Goal: Task Accomplishment & Management: Manage account settings

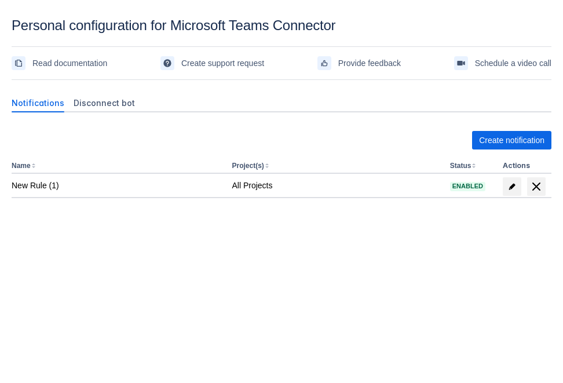
click at [419, 325] on body "Personal configuration for Microsoft Teams Connector Read documentation Create …" at bounding box center [281, 208] width 563 height 383
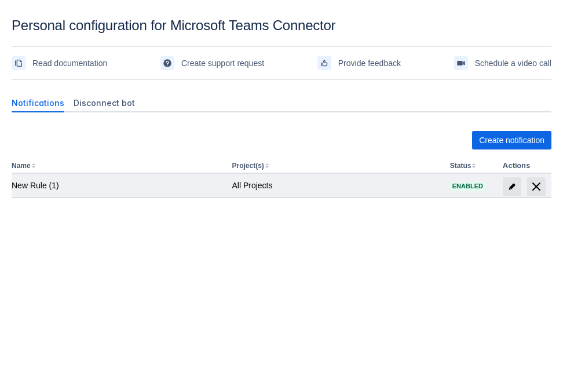
click at [179, 185] on div "New Rule (1)" at bounding box center [117, 185] width 211 height 12
click at [505, 189] on span at bounding box center [511, 186] width 19 height 19
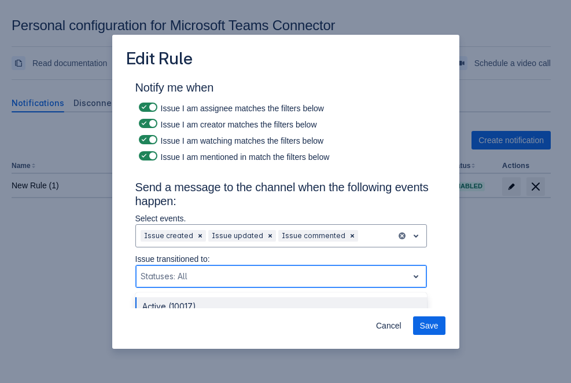
click at [264, 271] on div at bounding box center [272, 276] width 263 height 14
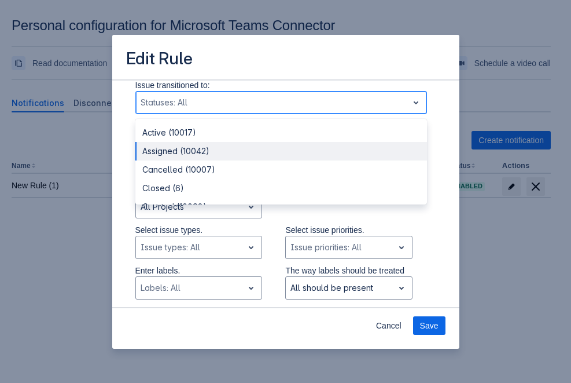
scroll to position [117, 0]
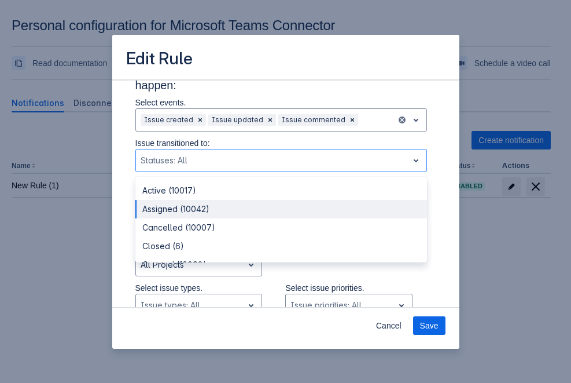
click at [433, 178] on div "Notify me when Issue I am assignee matches the filters below Issue I am creator…" at bounding box center [285, 357] width 319 height 784
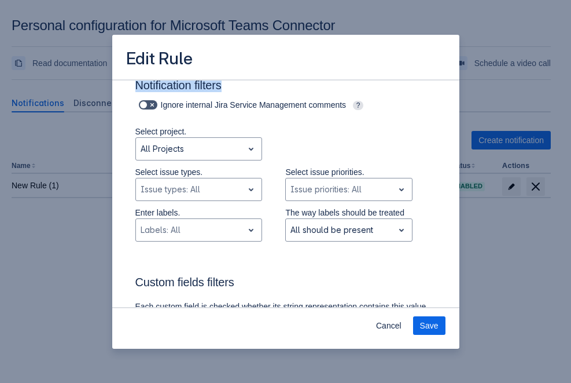
click at [433, 178] on div "Notify me when Issue I am assignee matches the filters below Issue I am creator…" at bounding box center [285, 241] width 319 height 784
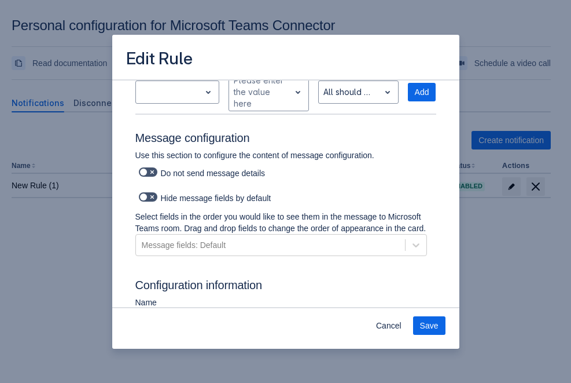
scroll to position [454, 0]
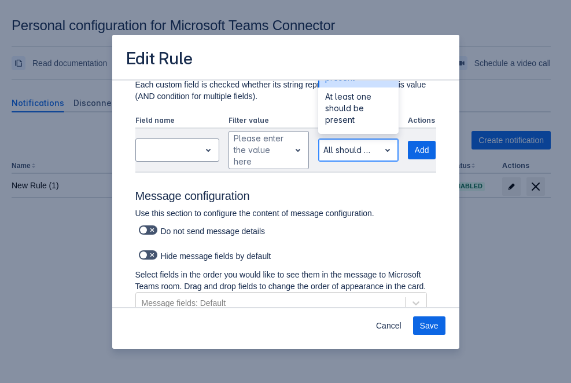
click at [367, 155] on div "All should be present" at bounding box center [349, 150] width 61 height 19
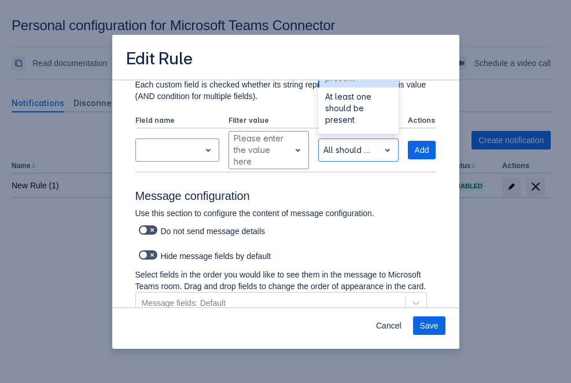
click at [399, 218] on p "Use this section to configure the content of message configuration." at bounding box center [281, 213] width 292 height 12
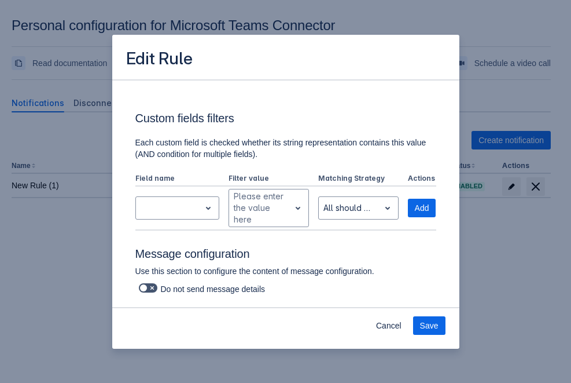
scroll to position [339, 0]
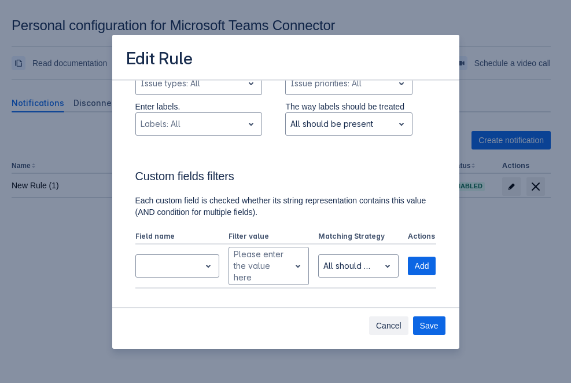
click at [394, 325] on span "Cancel" at bounding box center [388, 325] width 25 height 19
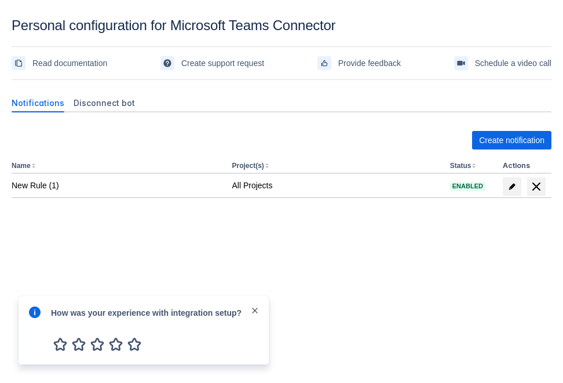
click at [303, 253] on div "Create notification Name Project(s) Status Actions New Rule (1) All Projects En…" at bounding box center [281, 190] width 539 height 137
click at [253, 310] on span "close" at bounding box center [254, 310] width 9 height 9
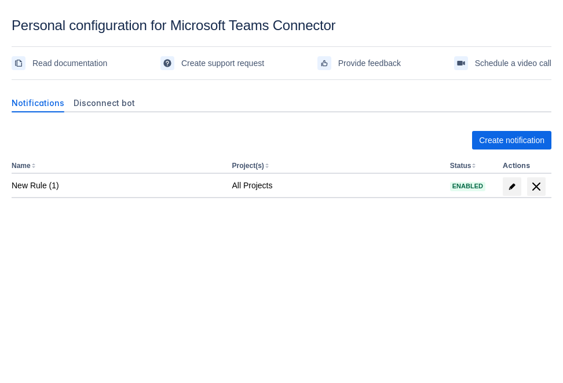
click at [181, 280] on body "Personal configuration for Microsoft Teams Connector Read documentation Create …" at bounding box center [281, 208] width 563 height 383
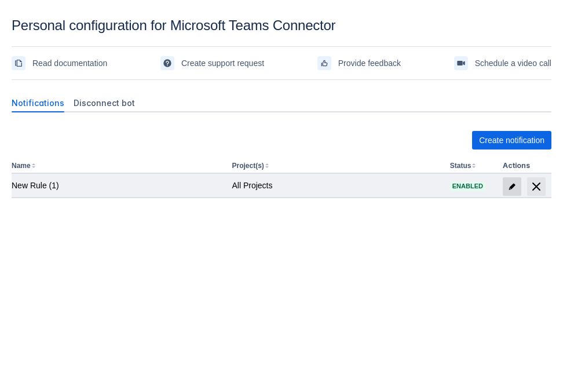
click at [515, 184] on span "edit" at bounding box center [511, 186] width 9 height 9
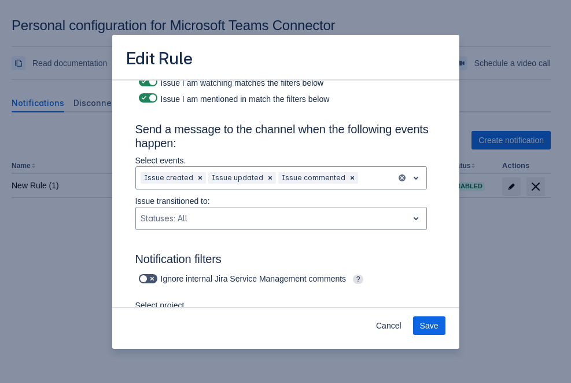
scroll to position [117, 0]
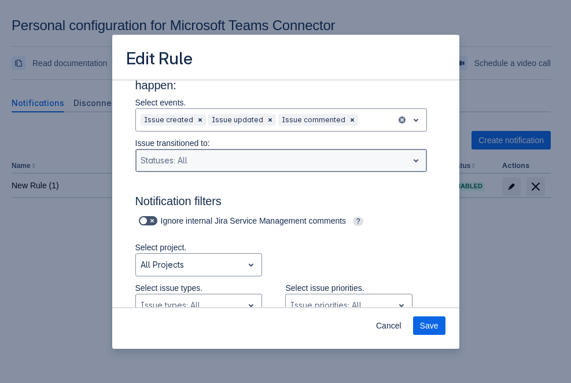
click at [411, 163] on span "open" at bounding box center [416, 160] width 14 height 14
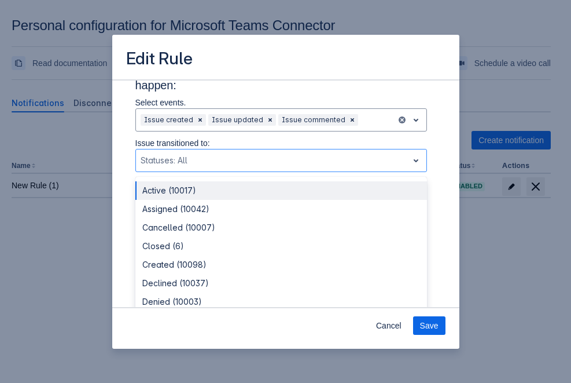
click at [422, 172] on div "Issue transitioned to: Active (10017) not selected, (1 of 26), completion selec…" at bounding box center [281, 157] width 310 height 41
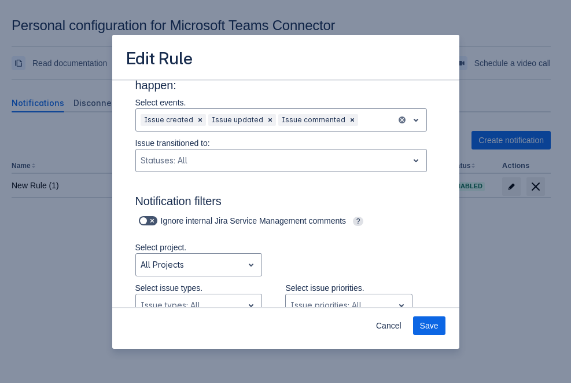
scroll to position [233, 0]
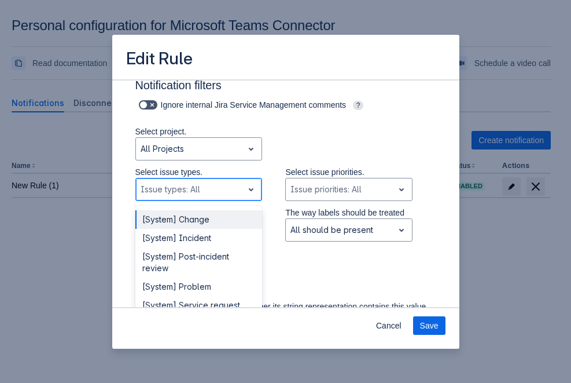
click at [254, 193] on div at bounding box center [251, 189] width 16 height 21
click at [318, 150] on div "Select project. All Projects" at bounding box center [274, 146] width 324 height 41
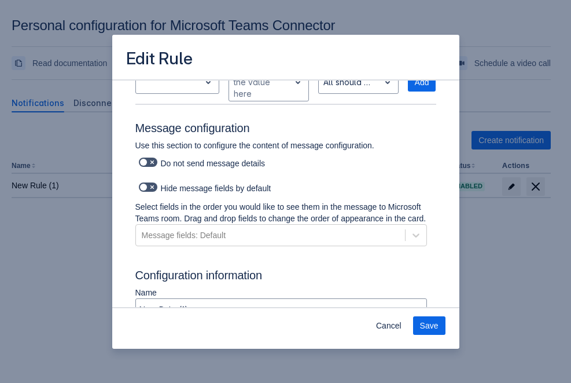
scroll to position [570, 0]
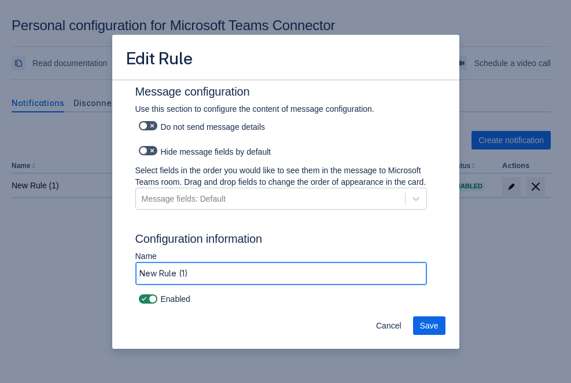
click at [308, 271] on input "New Rule (1)" at bounding box center [281, 273] width 291 height 21
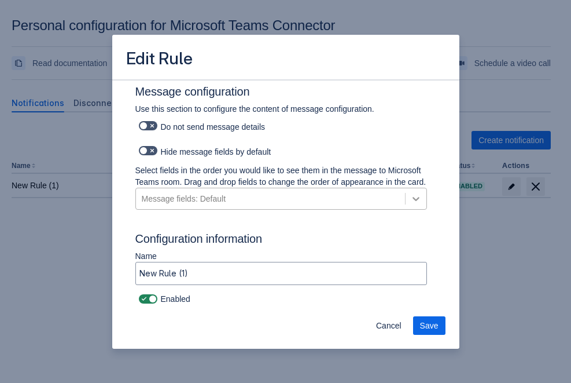
click at [410, 194] on icon at bounding box center [416, 199] width 12 height 12
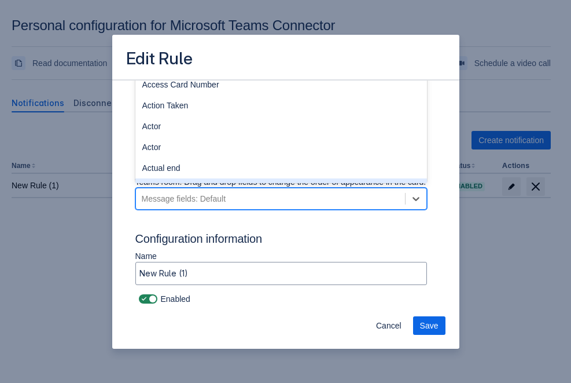
scroll to position [454, 0]
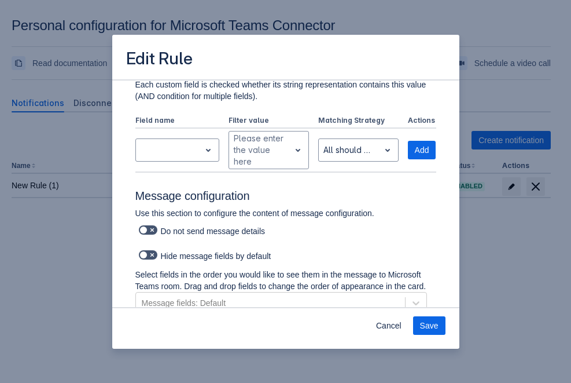
click at [436, 233] on div "Notify me when Issue I am assignee matches the filters below Issue I am creator…" at bounding box center [285, 19] width 319 height 784
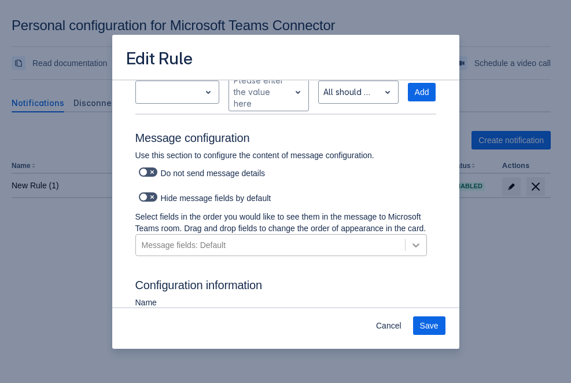
click at [410, 251] on icon at bounding box center [416, 245] width 12 height 12
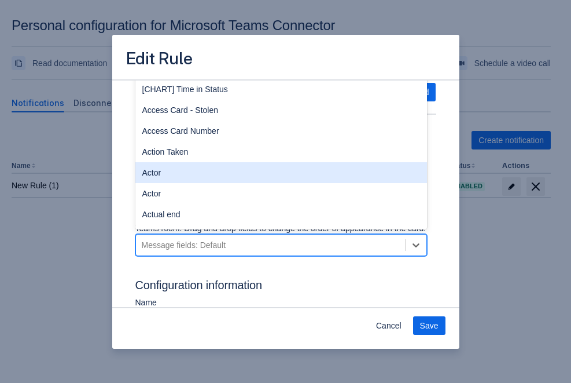
scroll to position [579, 0]
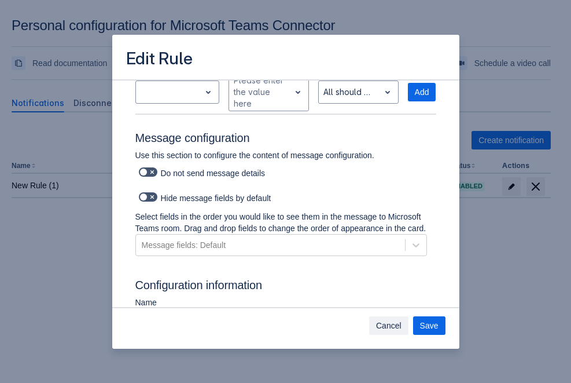
click at [394, 319] on span "Cancel" at bounding box center [388, 325] width 25 height 19
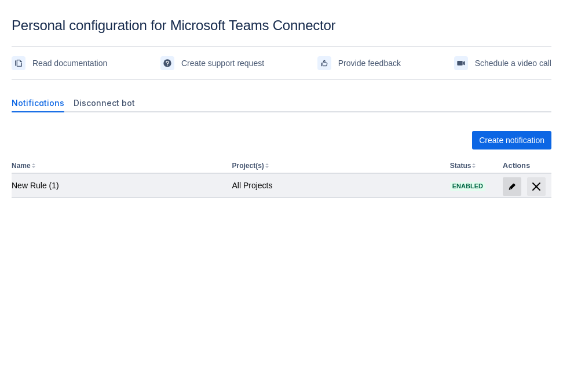
click at [509, 186] on span "edit" at bounding box center [511, 186] width 9 height 9
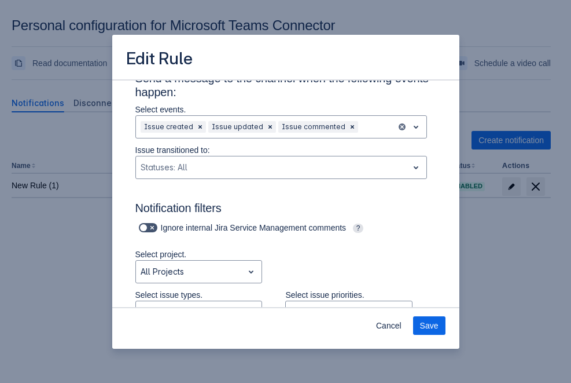
scroll to position [115, 0]
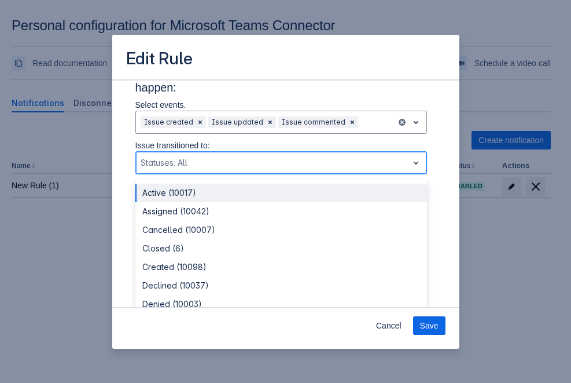
click at [395, 172] on div "Statuses: All" at bounding box center [272, 162] width 272 height 19
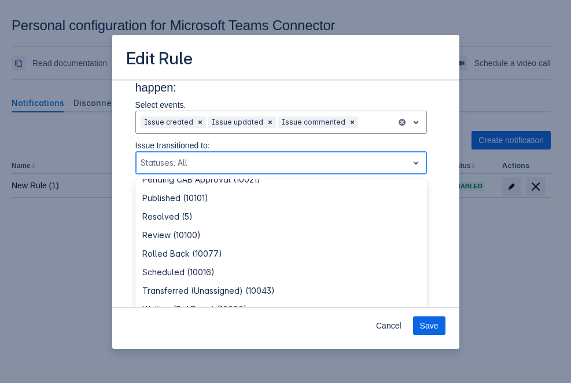
scroll to position [299, 0]
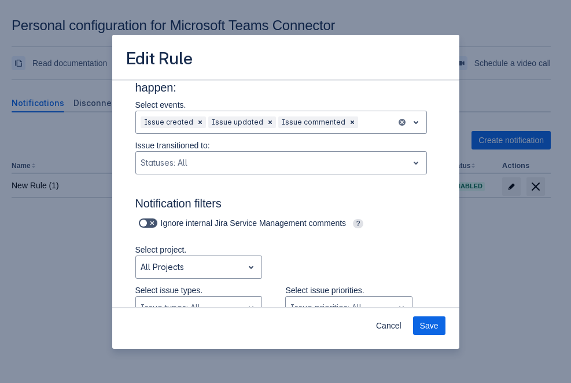
click at [436, 230] on div "Notify me when Issue I am assignee matches the filters below Issue I am creator…" at bounding box center [285, 359] width 319 height 784
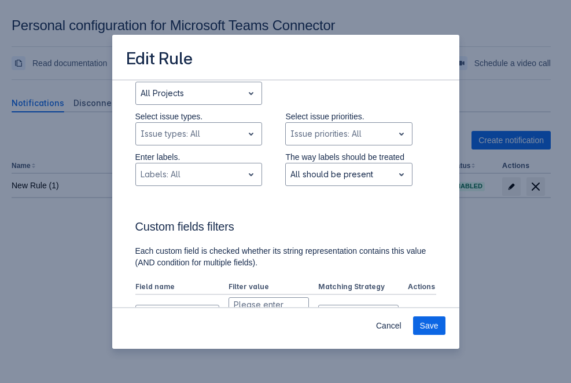
scroll to position [230, 0]
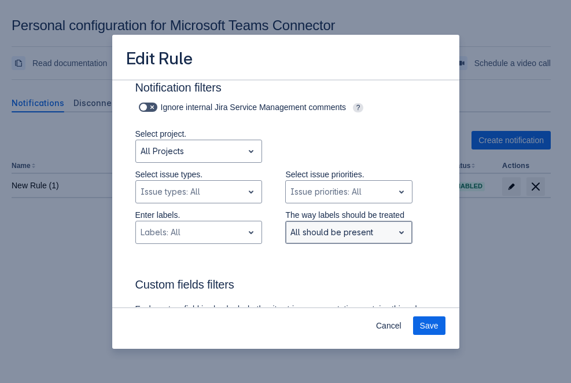
click at [397, 230] on span "open" at bounding box center [402, 232] width 14 height 14
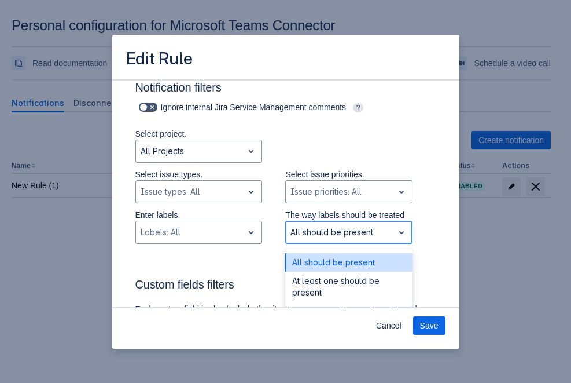
scroll to position [404, 0]
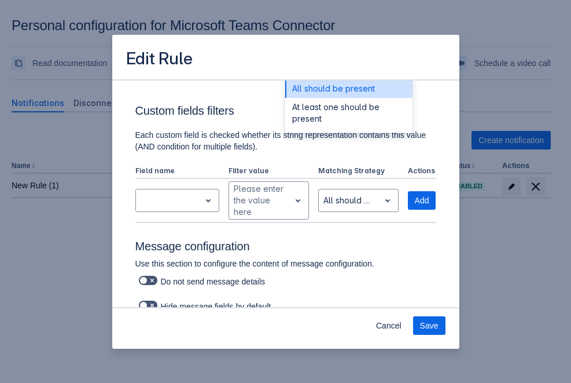
click at [439, 139] on div "Notify me when Issue I am assignee matches the filters below Issue I am creator…" at bounding box center [285, 69] width 347 height 786
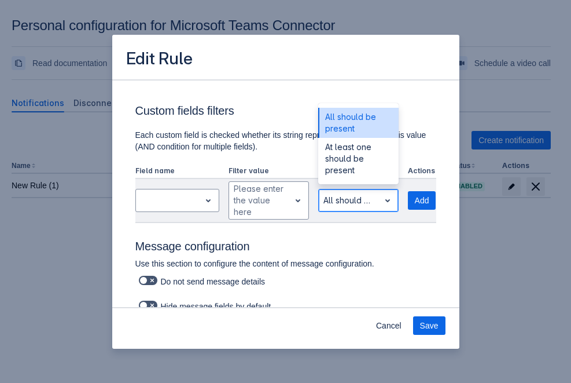
click at [381, 199] on span "open" at bounding box center [388, 200] width 14 height 14
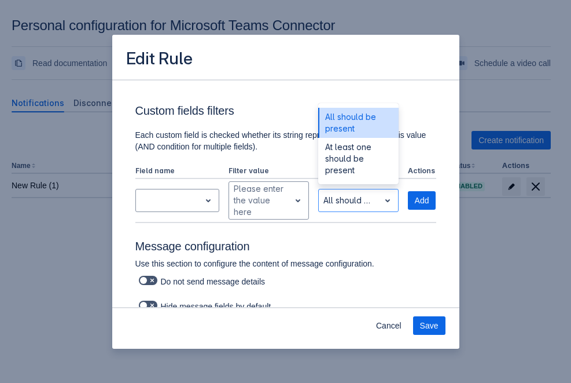
click at [376, 241] on h3 "Message configuration" at bounding box center [285, 248] width 301 height 19
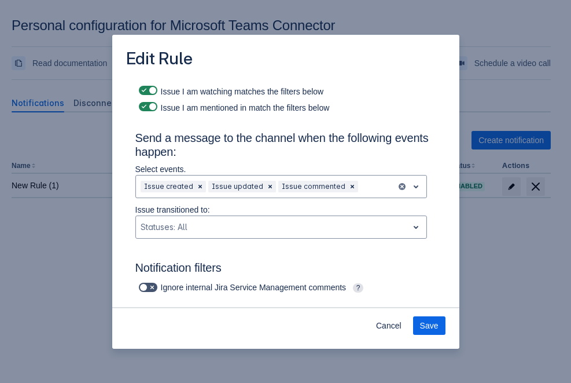
scroll to position [0, 0]
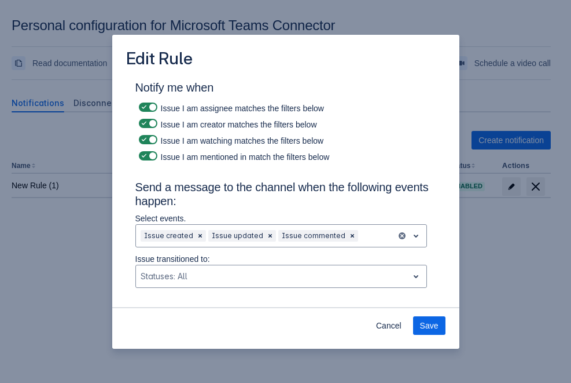
click at [422, 127] on div "Issue I am creator matches the filters below" at bounding box center [285, 123] width 301 height 16
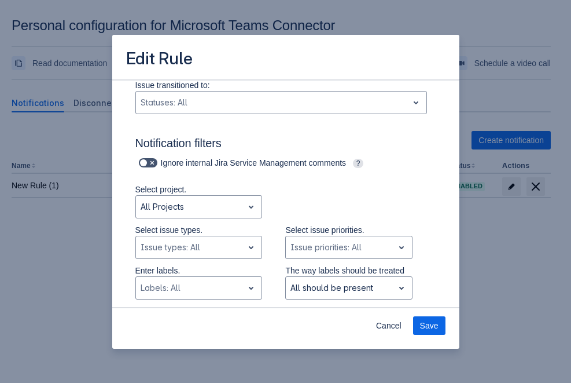
scroll to position [233, 0]
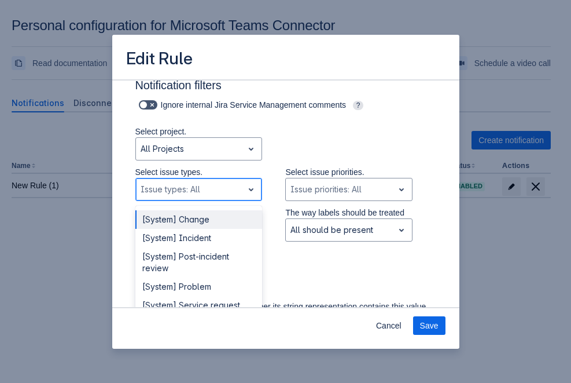
click at [252, 191] on span "open" at bounding box center [251, 189] width 14 height 14
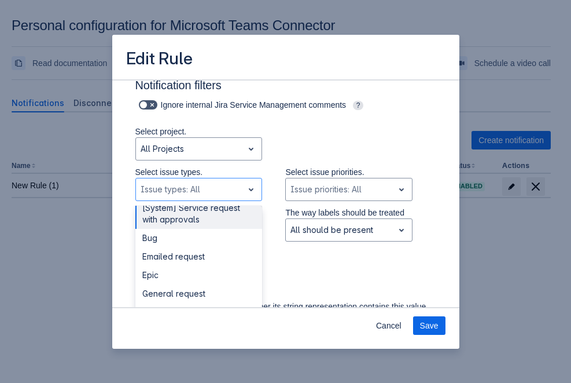
click at [267, 178] on div "Select issue types. [System] Service request with approvals not selected, (6 of…" at bounding box center [274, 186] width 324 height 41
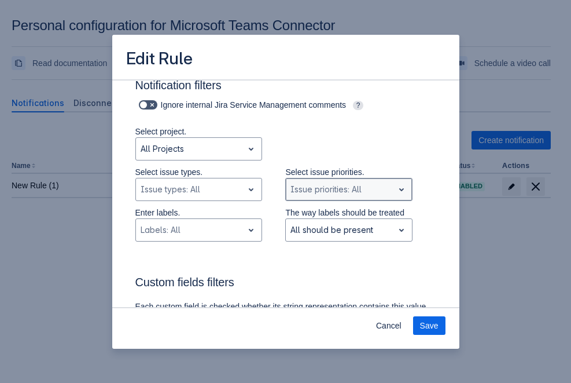
click at [330, 189] on div at bounding box center [340, 189] width 98 height 14
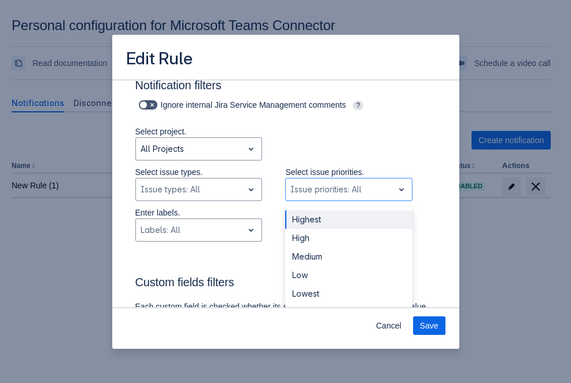
click at [270, 189] on div "Select issue types. , multiple selections available, Issue types: All Select is…" at bounding box center [274, 186] width 324 height 41
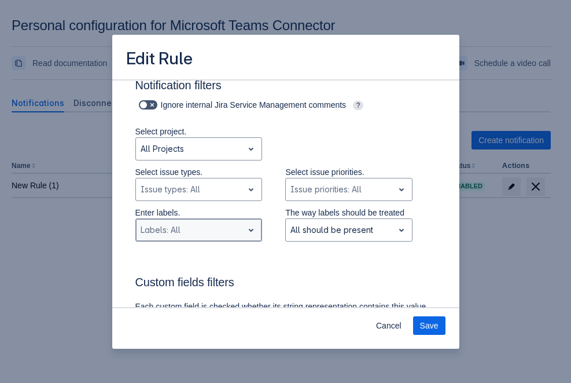
click at [244, 226] on span "open" at bounding box center [251, 230] width 14 height 14
click at [265, 222] on div "Enter labels. , multiple selections available, Labels: All The way labels shoul…" at bounding box center [274, 227] width 324 height 41
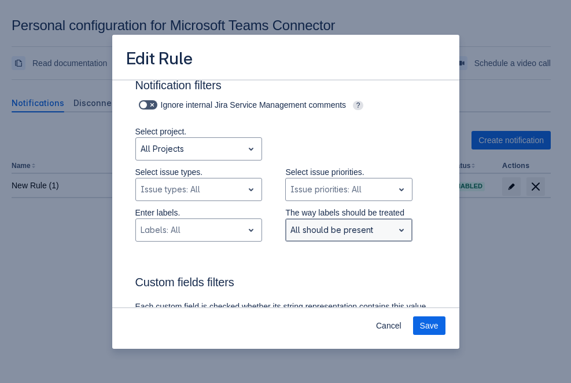
click at [311, 226] on div at bounding box center [340, 230] width 98 height 14
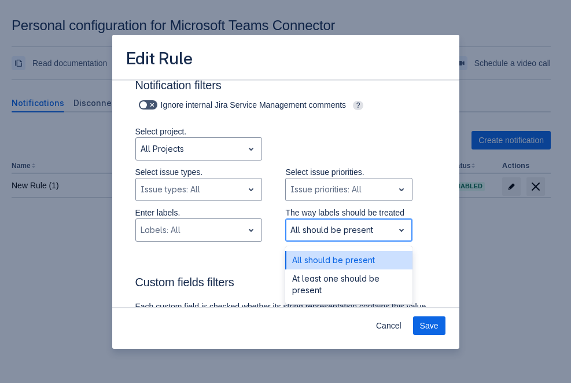
scroll to position [348, 0]
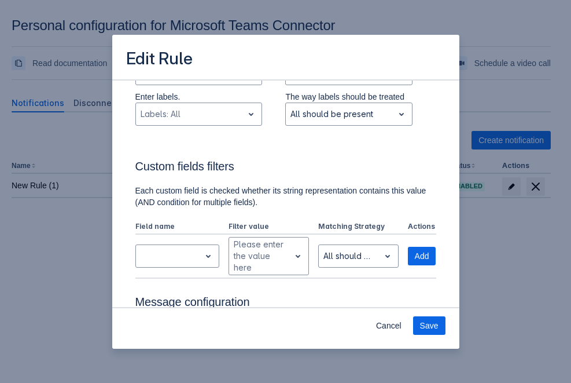
click at [255, 171] on h3 "Custom fields filters" at bounding box center [285, 168] width 301 height 19
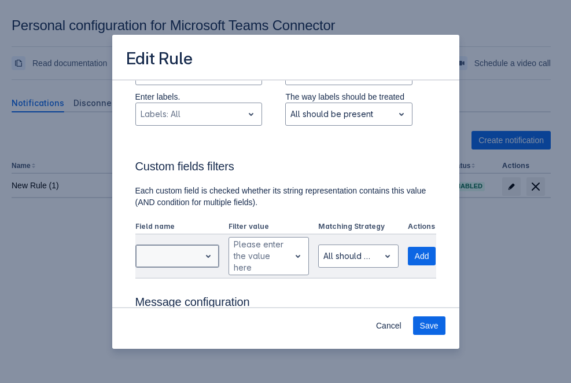
click at [204, 251] on span "open" at bounding box center [208, 256] width 14 height 14
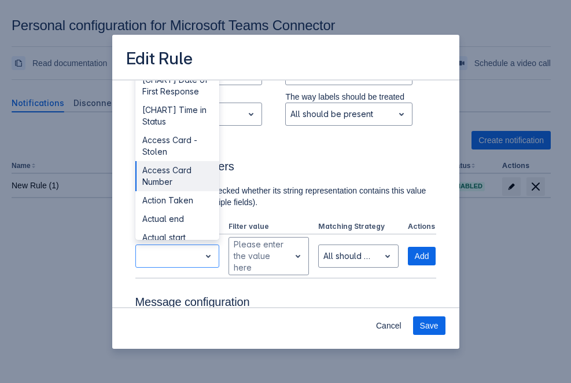
click at [291, 159] on h3 "Custom fields filters" at bounding box center [285, 168] width 301 height 19
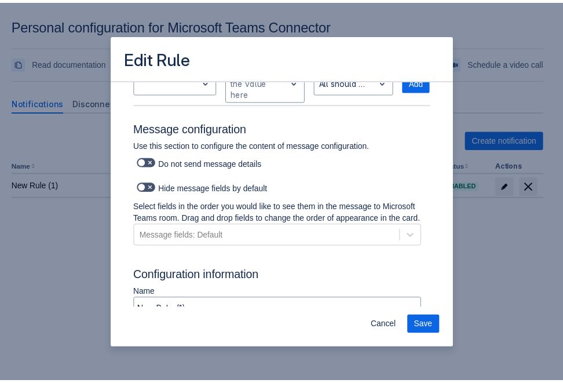
scroll to position [570, 0]
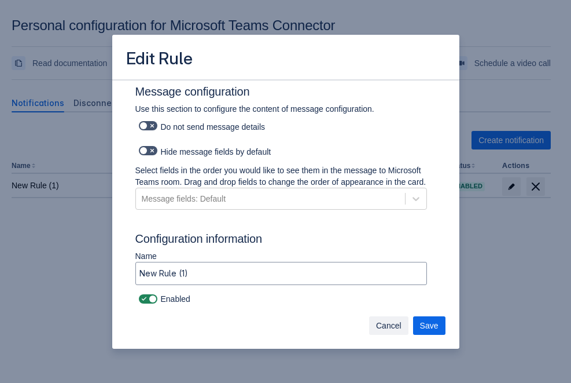
click at [389, 327] on span "Cancel" at bounding box center [388, 325] width 25 height 19
